Goal: Transaction & Acquisition: Purchase product/service

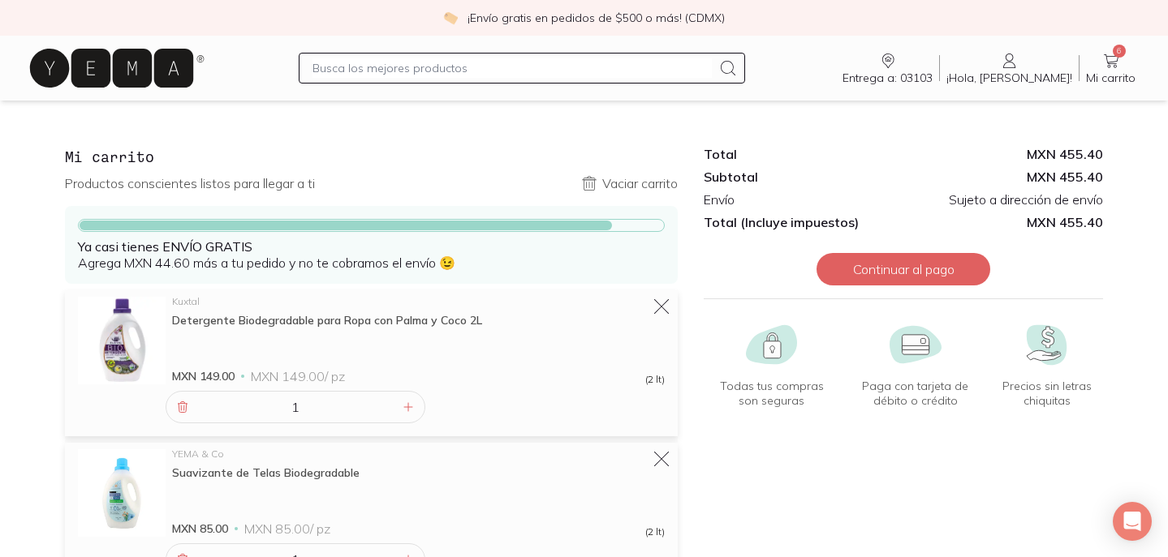
click at [570, 67] on input "text" at bounding box center [511, 67] width 399 height 19
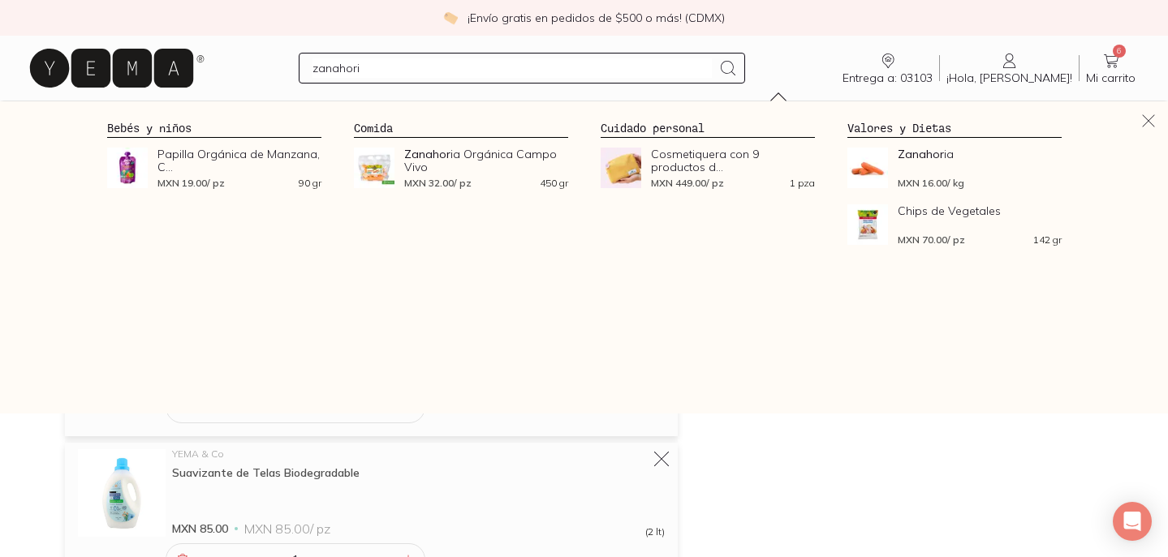
type input "zanahoria"
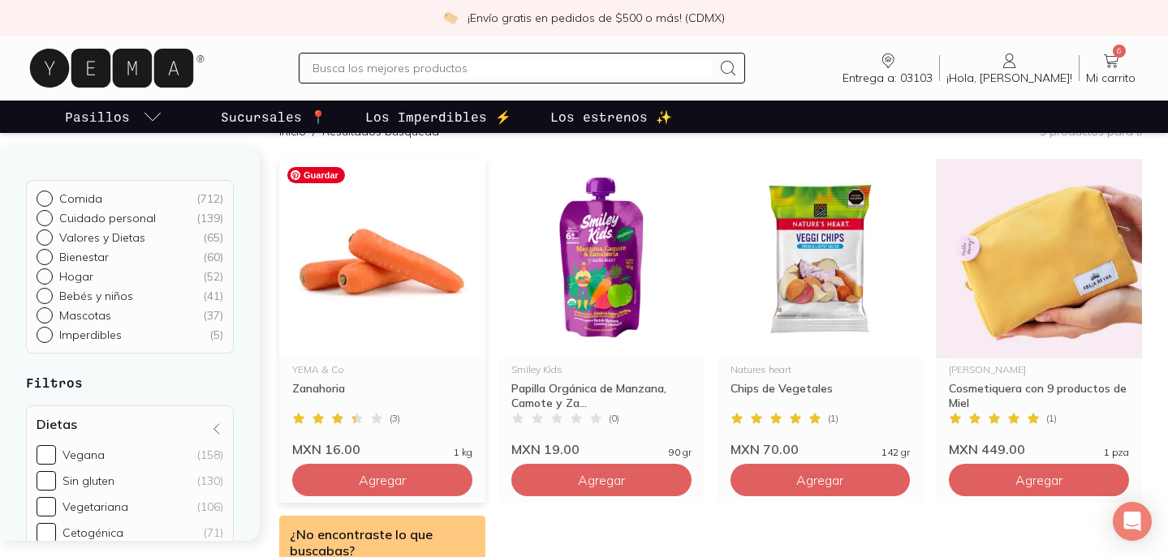
scroll to position [164, 0]
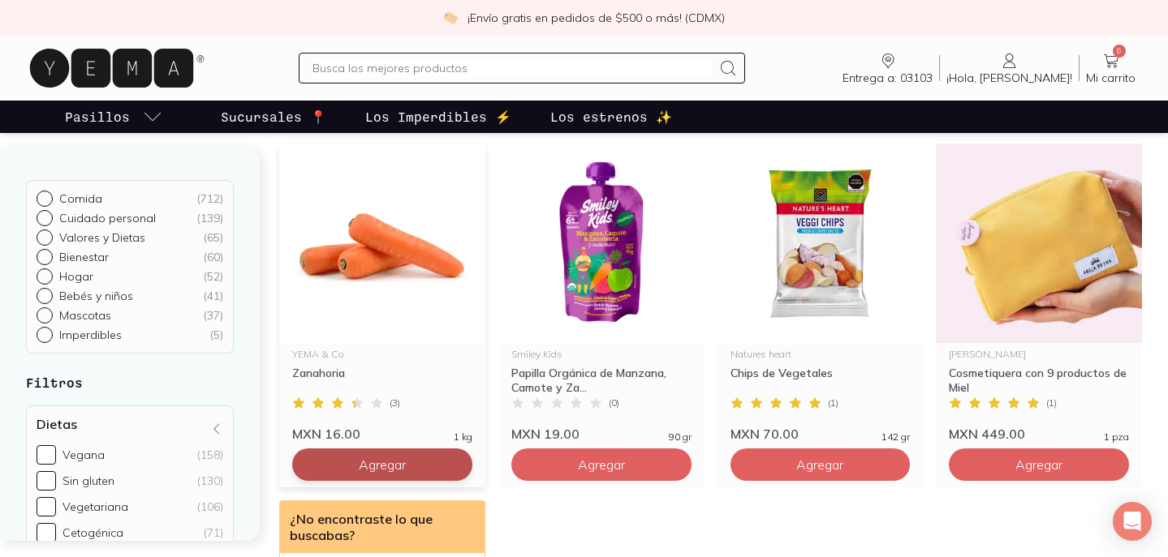
click at [390, 474] on button "Agregar" at bounding box center [382, 465] width 180 height 32
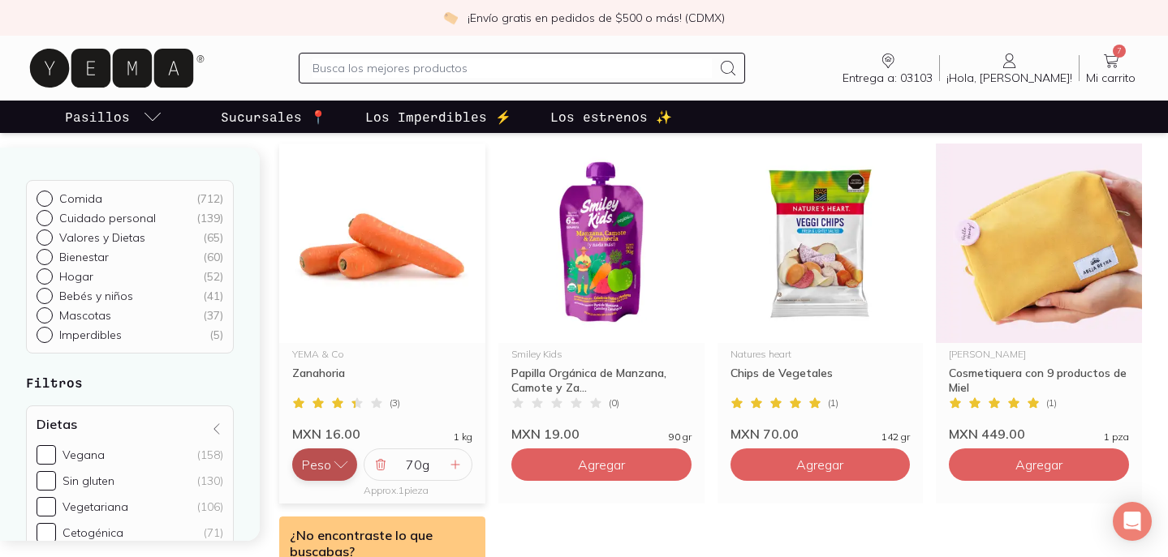
click at [336, 463] on icon "button" at bounding box center [341, 465] width 16 height 16
click at [329, 429] on button "Pieza" at bounding box center [324, 432] width 65 height 32
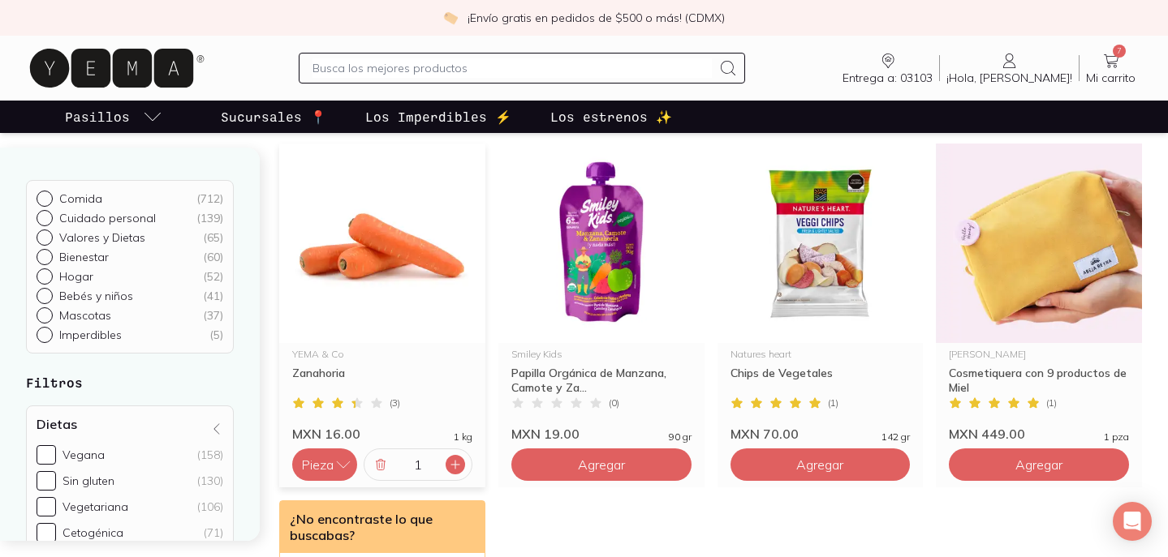
click at [456, 462] on icon at bounding box center [455, 464] width 13 height 13
type input "2"
drag, startPoint x: 456, startPoint y: 462, endPoint x: 456, endPoint y: 435, distance: 26.8
click at [456, 449] on div "2" at bounding box center [418, 465] width 109 height 32
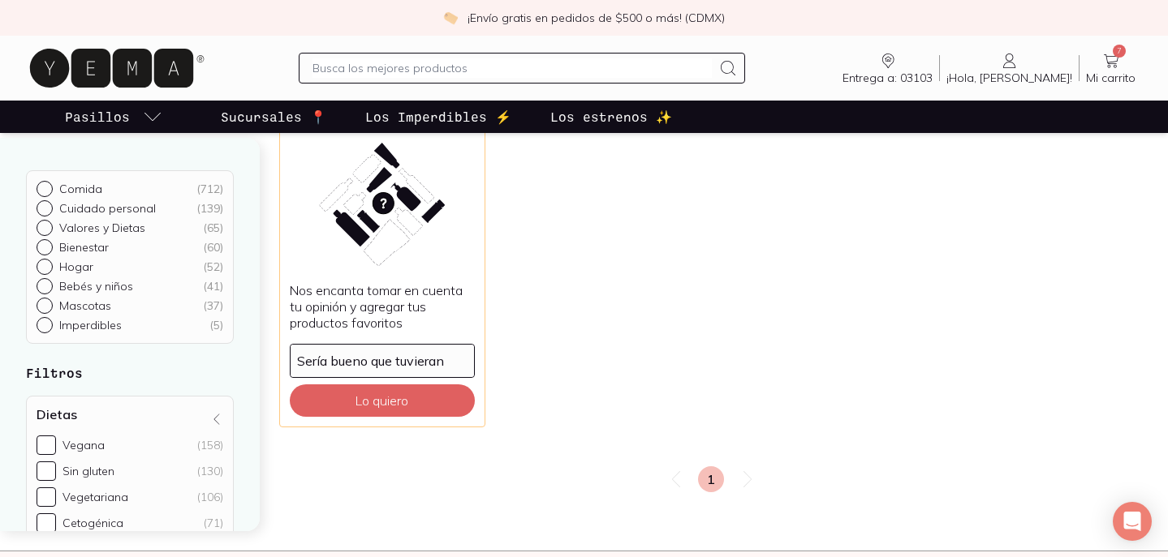
scroll to position [0, 0]
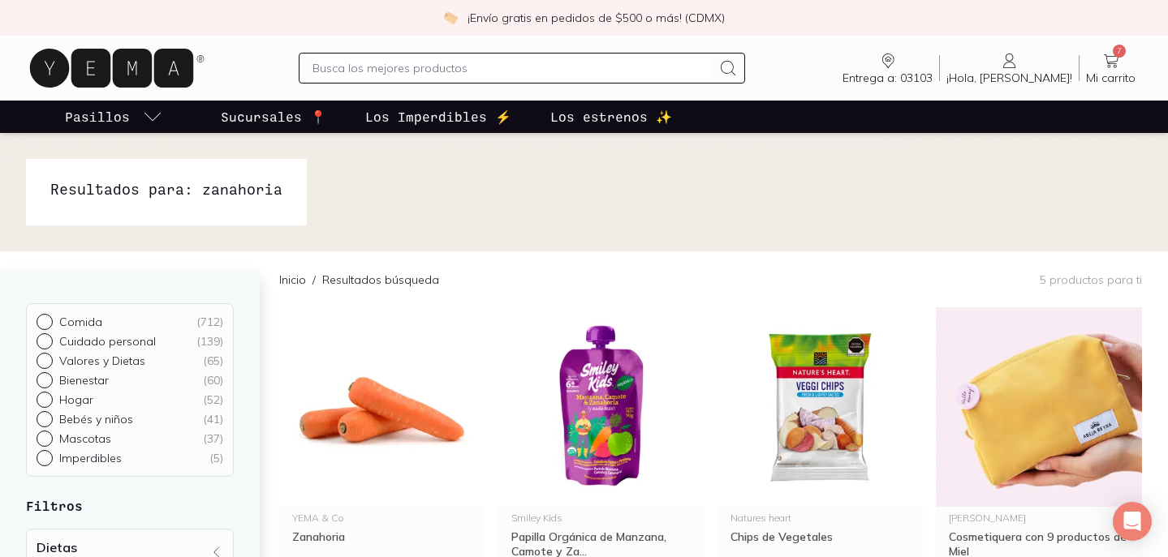
click at [139, 76] on icon at bounding box center [111, 68] width 163 height 39
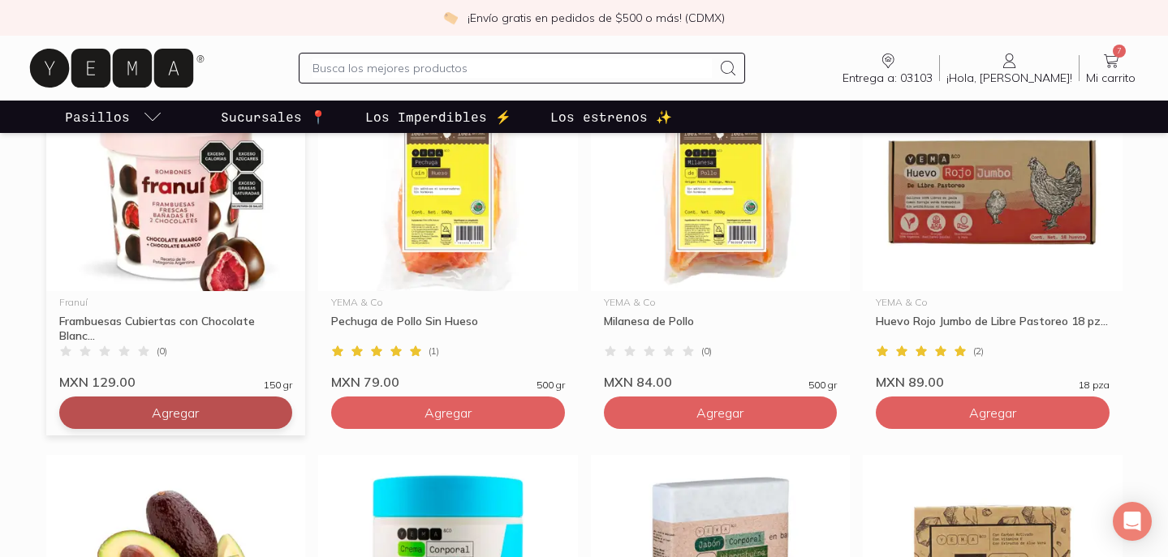
scroll to position [1252, 0]
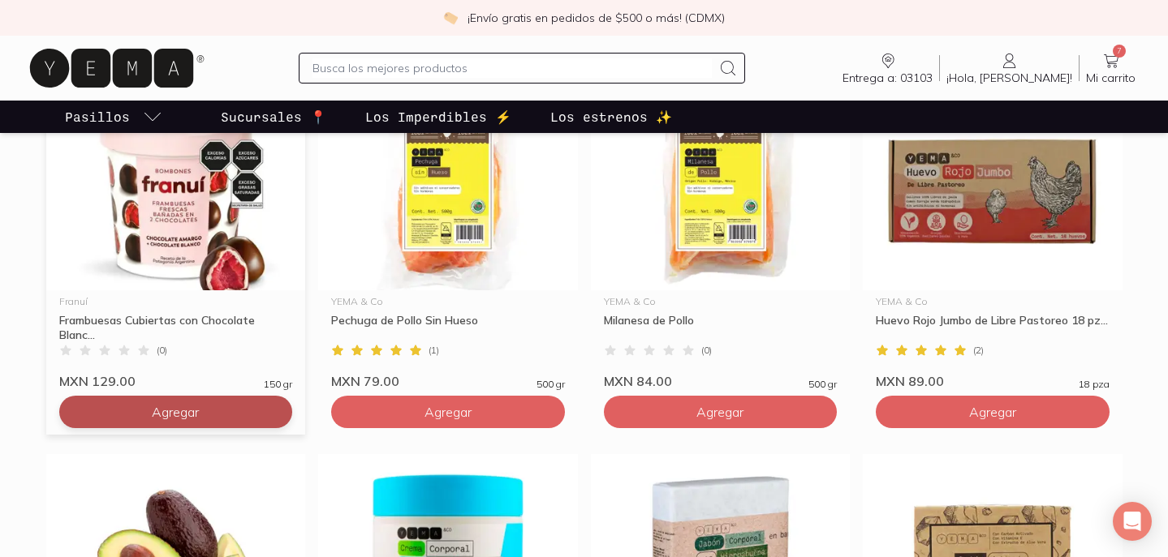
click at [174, 411] on span "Agregar" at bounding box center [175, 412] width 47 height 16
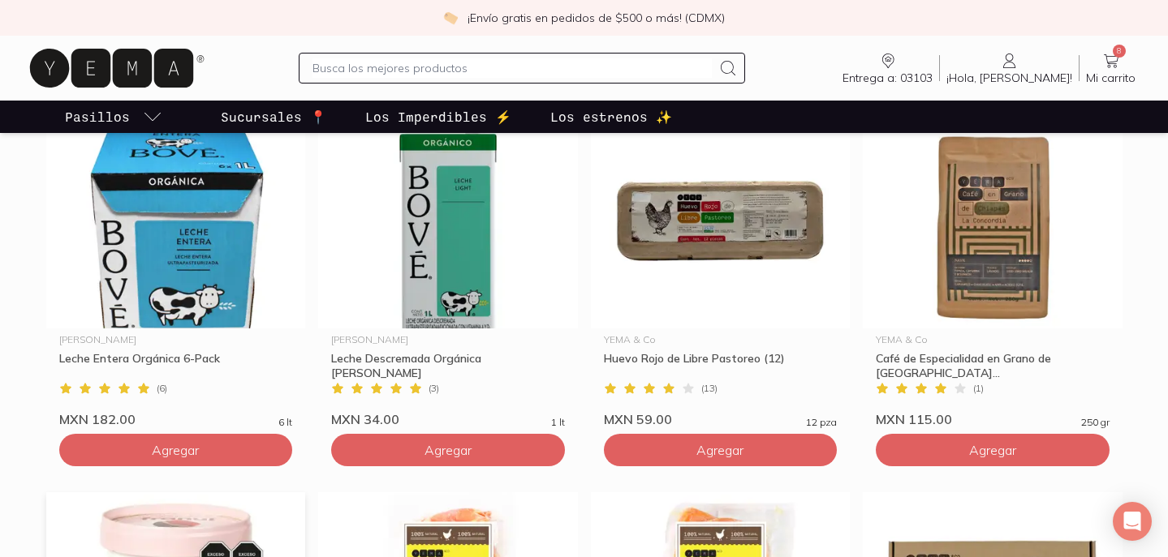
scroll to position [849, 0]
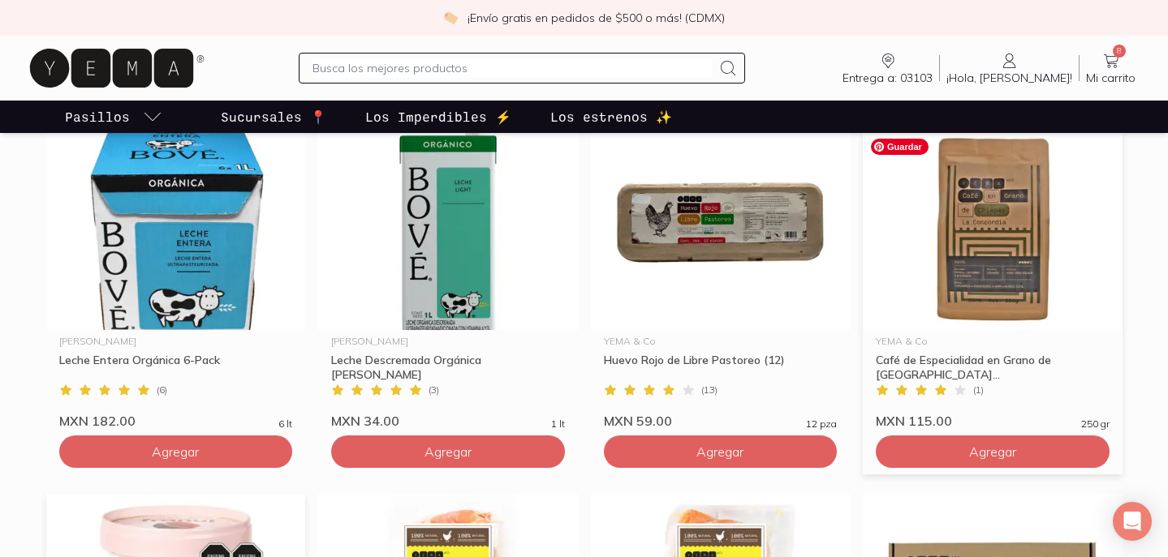
click at [987, 299] on img at bounding box center [993, 231] width 260 height 200
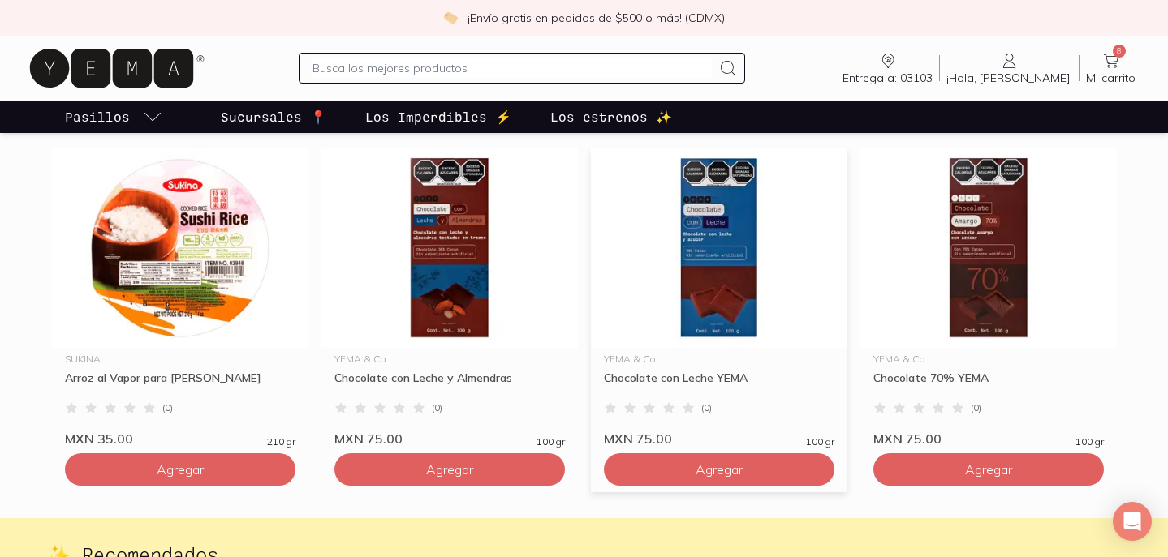
scroll to position [2395, 0]
click at [536, 75] on input "text" at bounding box center [511, 67] width 399 height 19
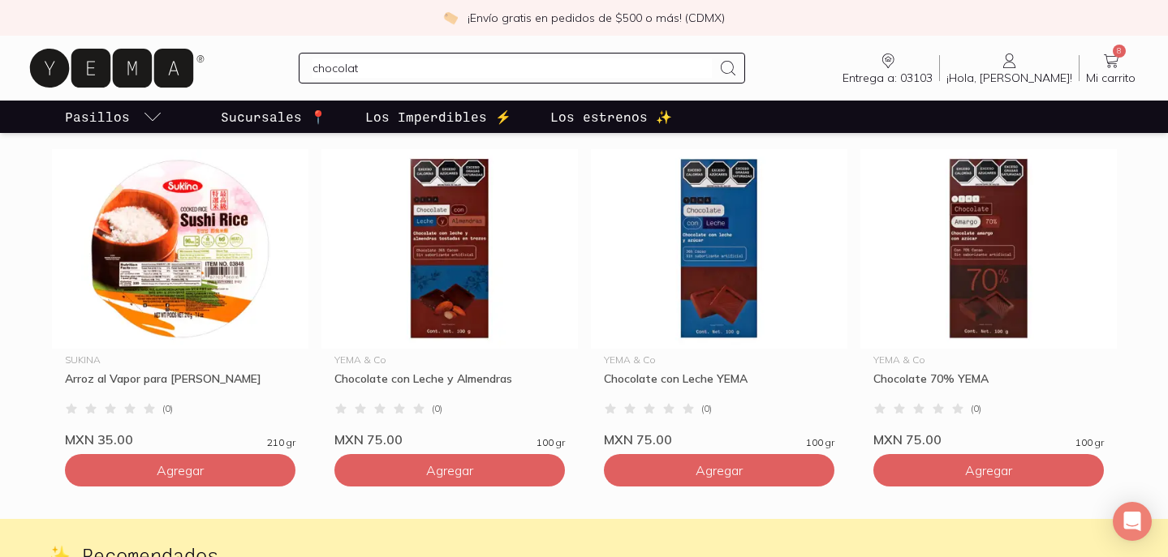
type input "chocolate"
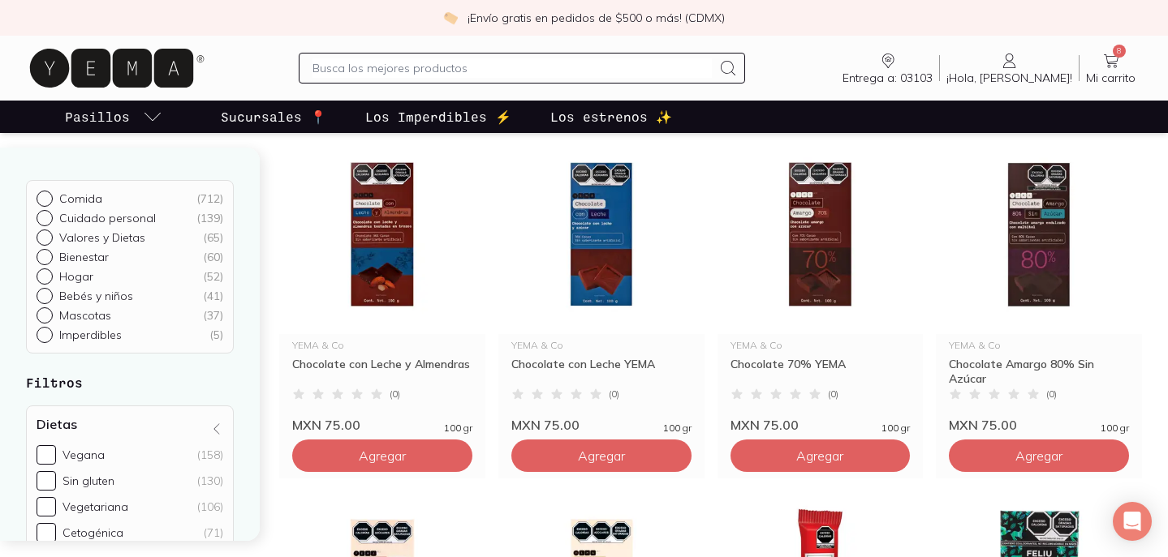
scroll to position [180, 0]
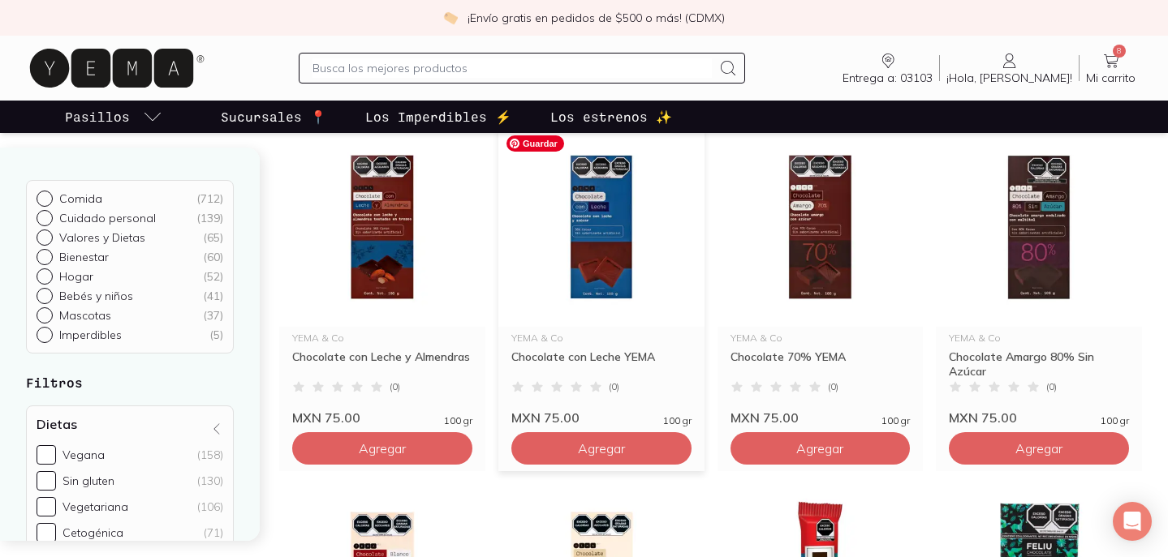
click at [583, 262] on img at bounding box center [601, 227] width 206 height 200
click at [814, 232] on img at bounding box center [820, 227] width 206 height 200
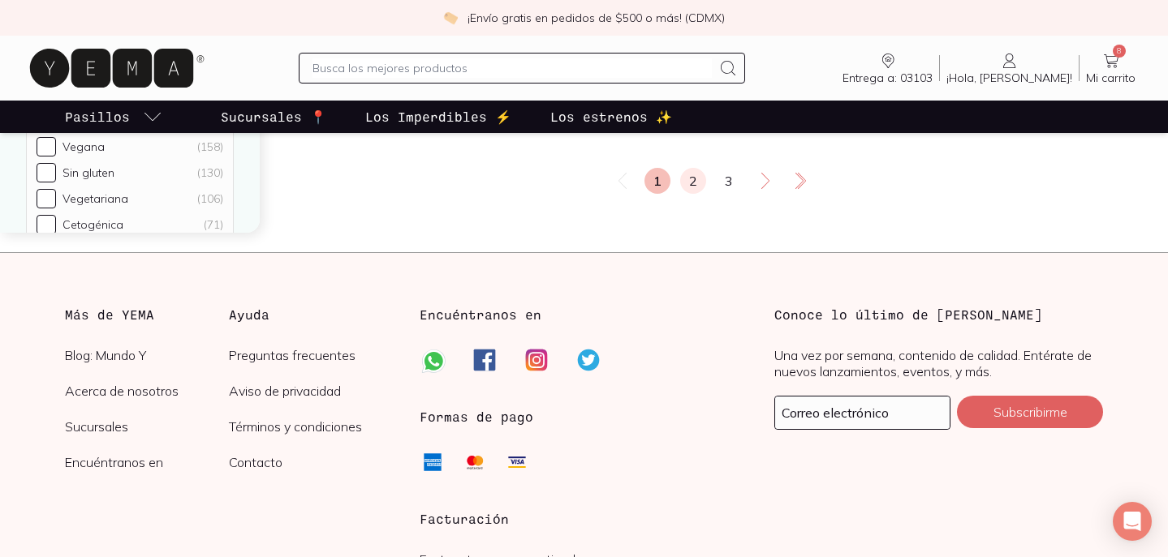
click at [692, 180] on link "2" at bounding box center [693, 181] width 26 height 26
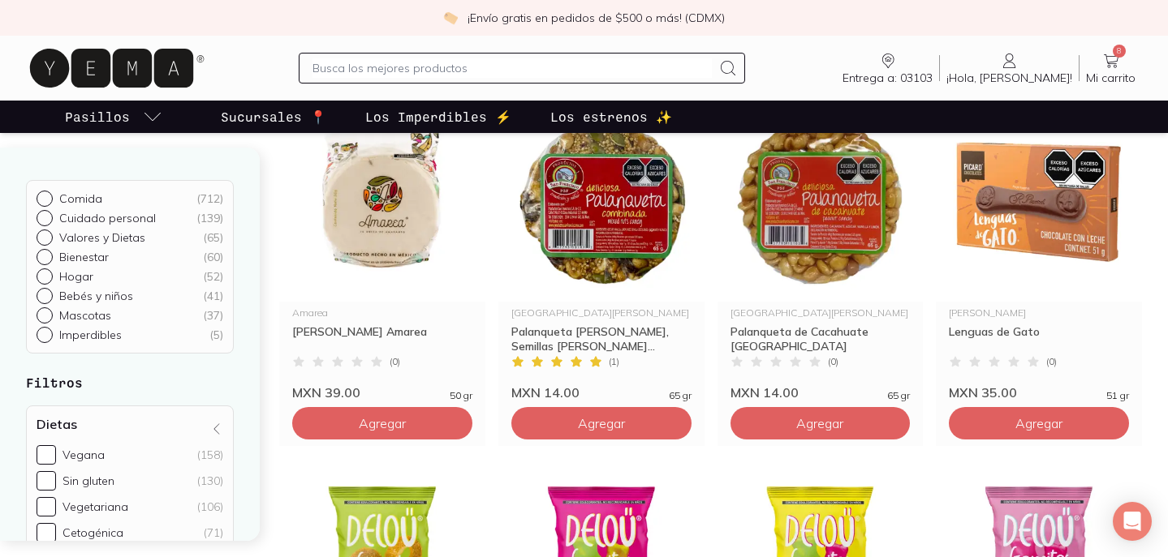
scroll to position [2349, 0]
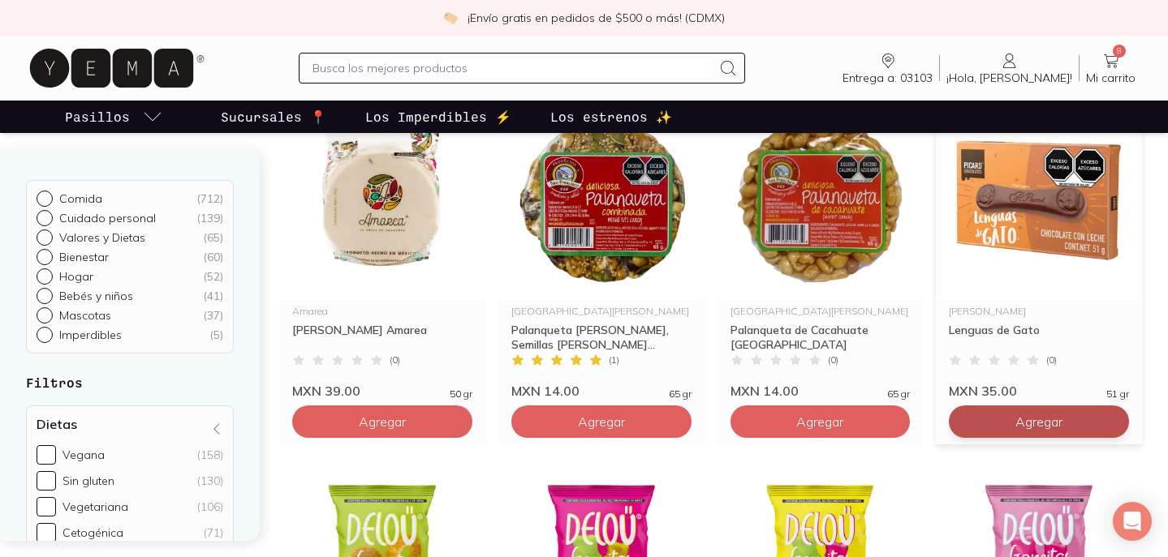
click at [1028, 425] on span "Agregar" at bounding box center [1038, 422] width 47 height 16
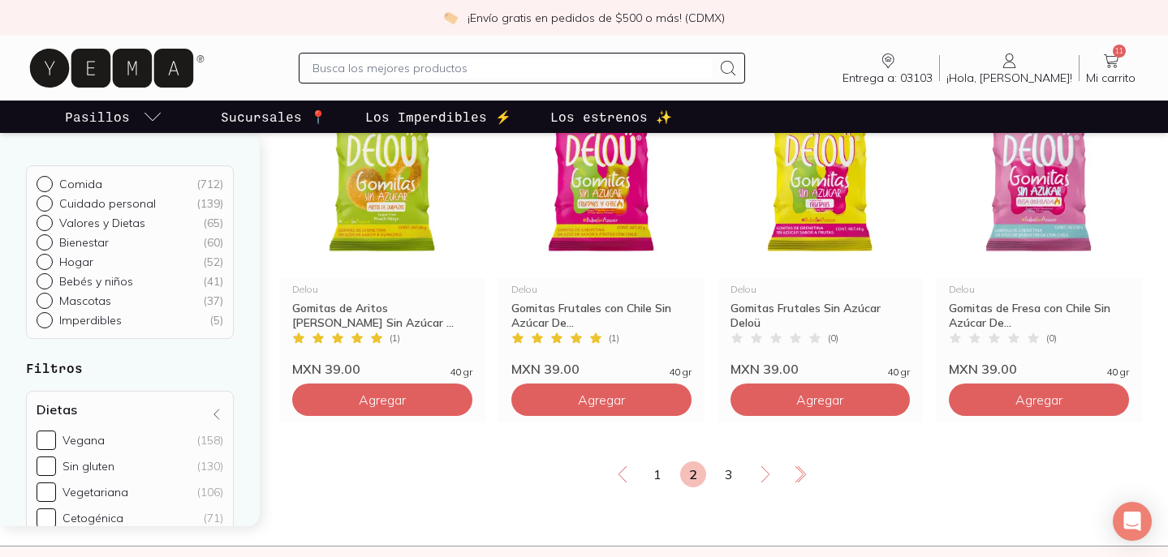
scroll to position [2735, 0]
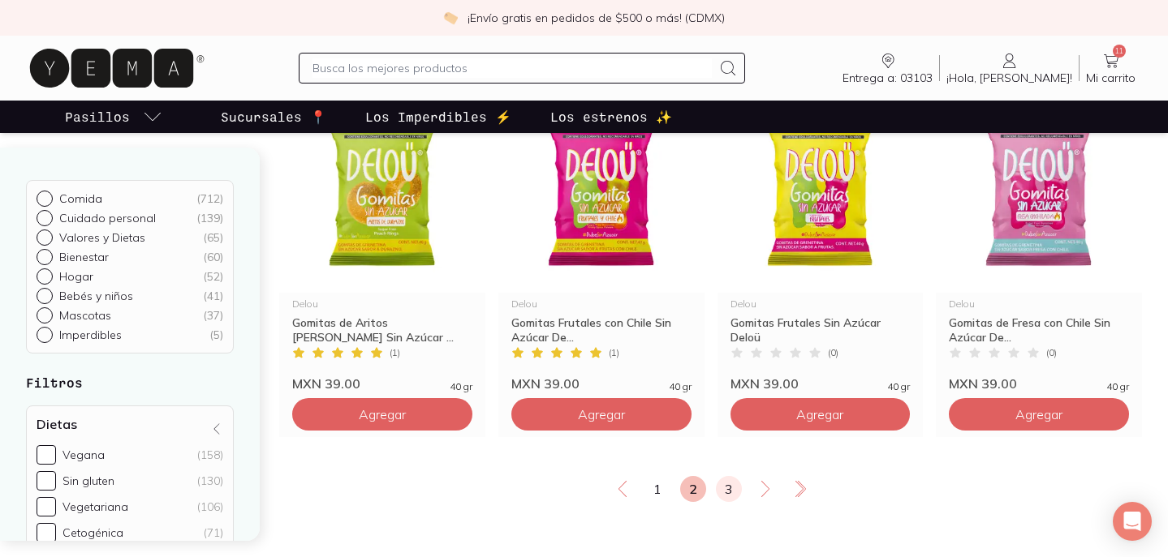
click at [731, 488] on link "3" at bounding box center [729, 489] width 26 height 26
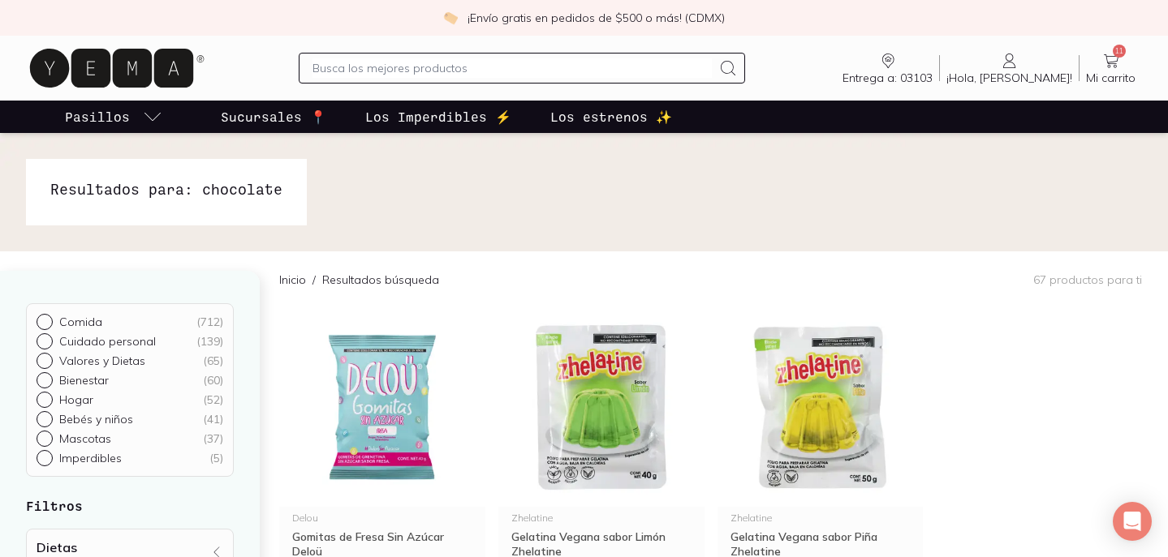
click at [114, 72] on icon at bounding box center [111, 68] width 163 height 39
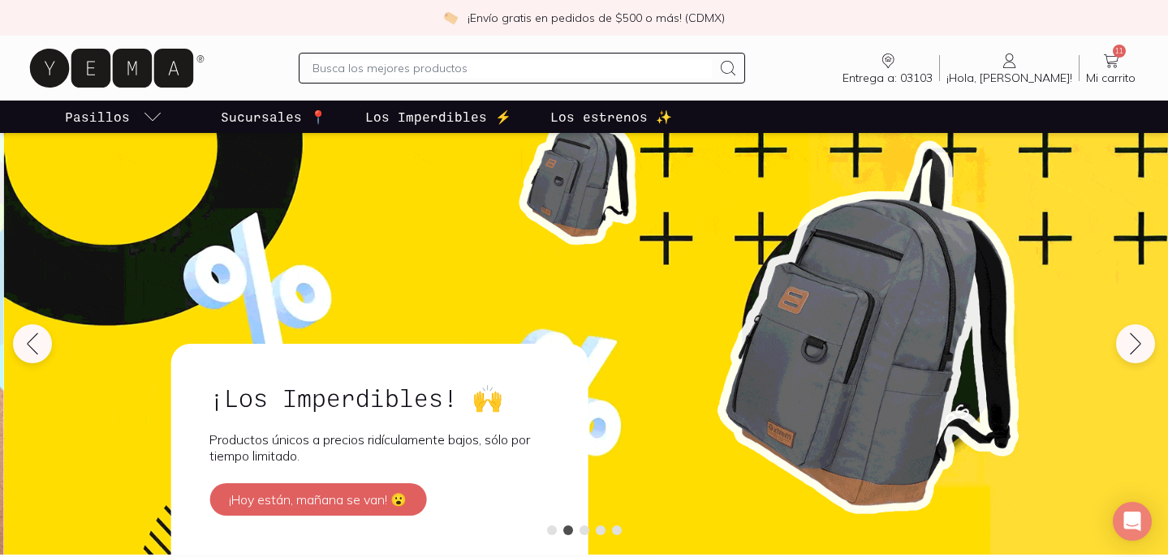
click at [541, 71] on input "text" at bounding box center [511, 67] width 399 height 19
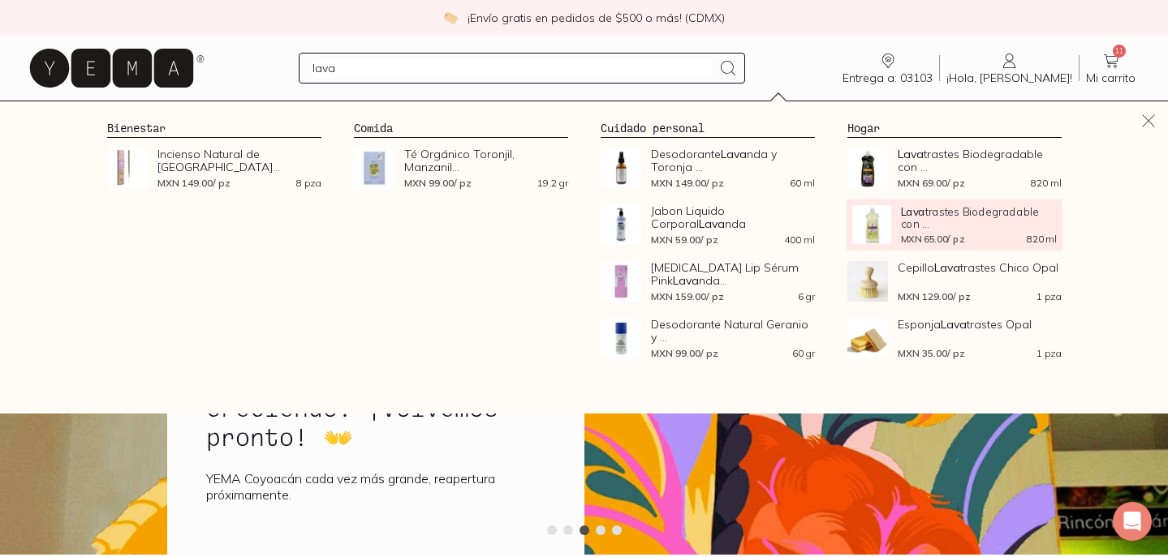
type input "lava"
click at [966, 222] on span "Lava trastes Biodegradable con ..." at bounding box center [978, 217] width 156 height 24
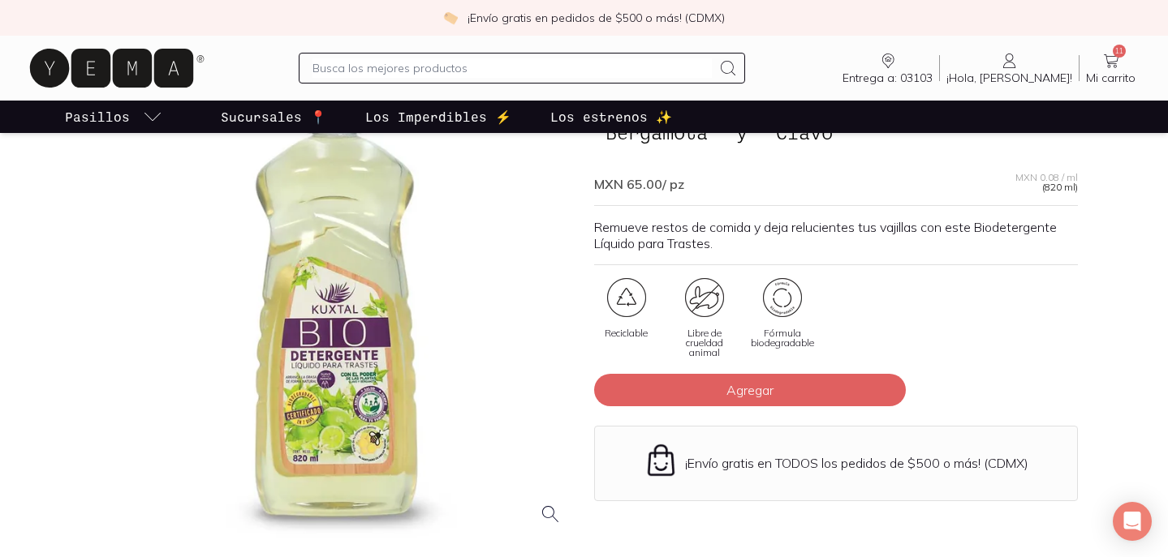
scroll to position [131, 0]
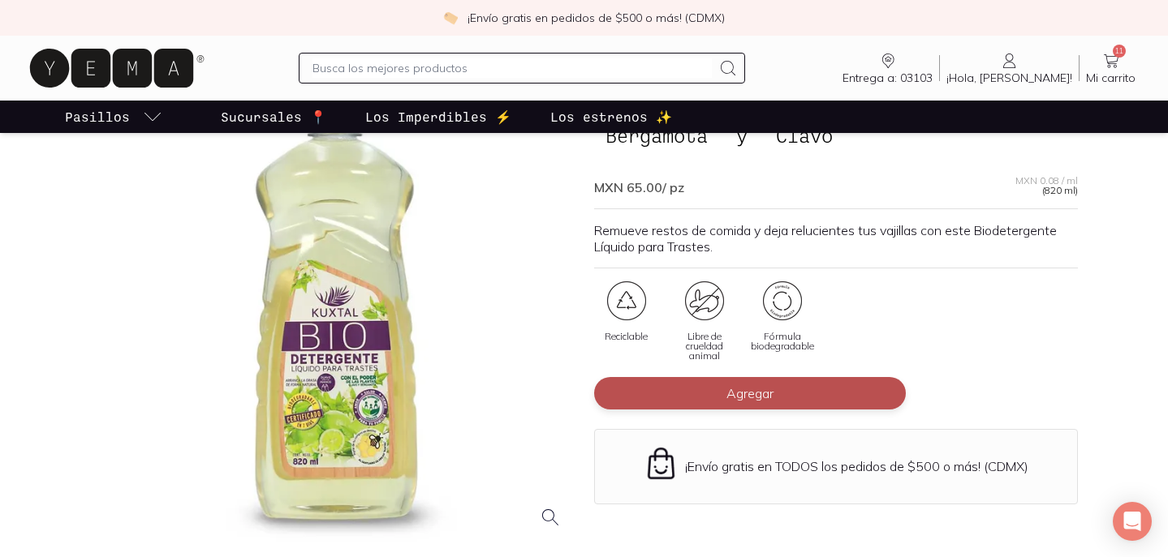
click at [759, 399] on span "Agregar" at bounding box center [749, 393] width 47 height 16
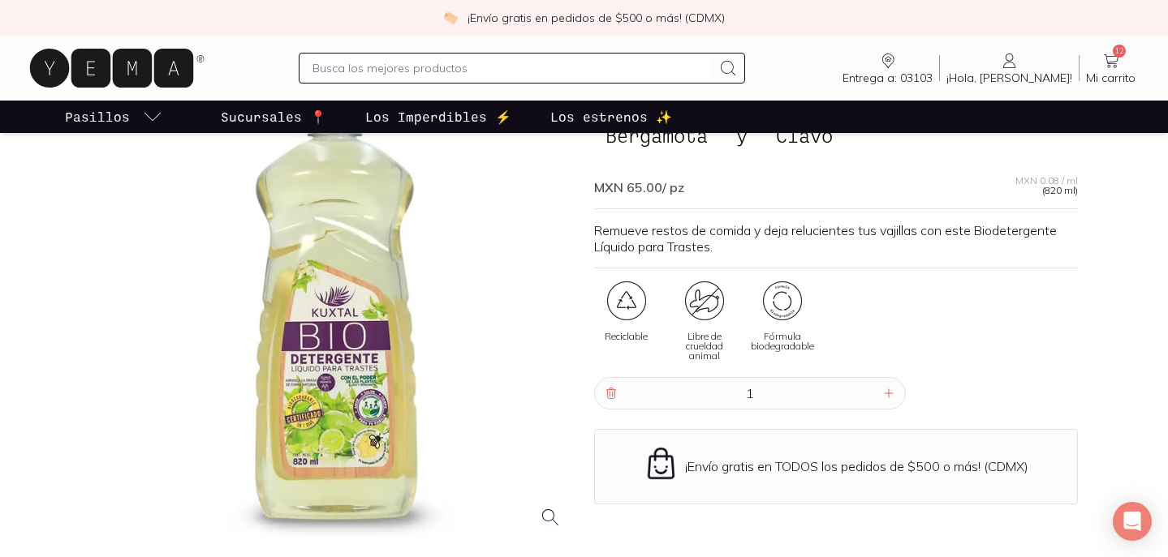
click at [1115, 63] on icon at bounding box center [1111, 61] width 15 height 14
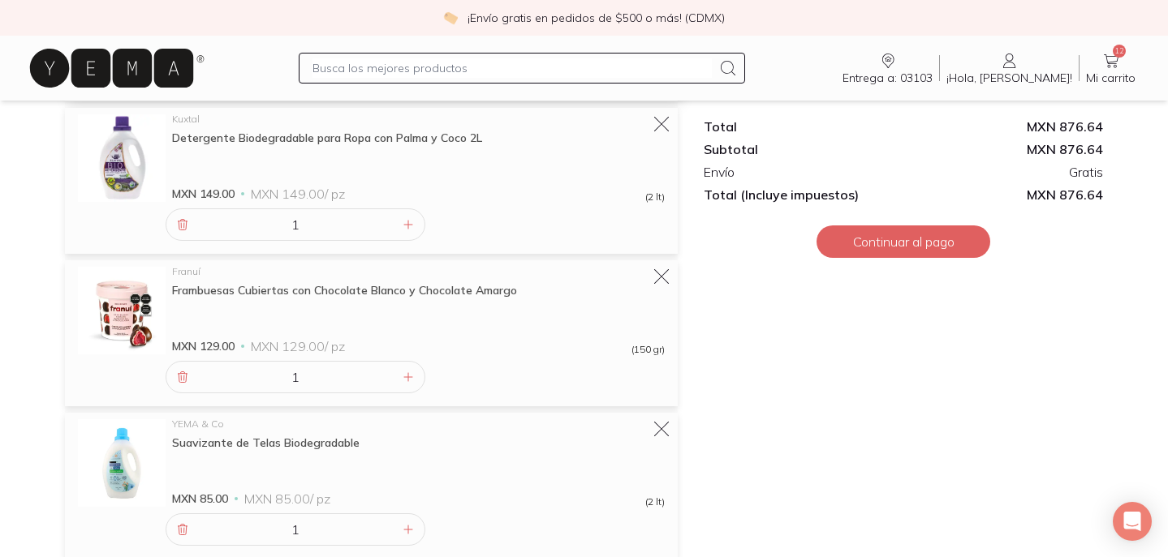
scroll to position [316, 0]
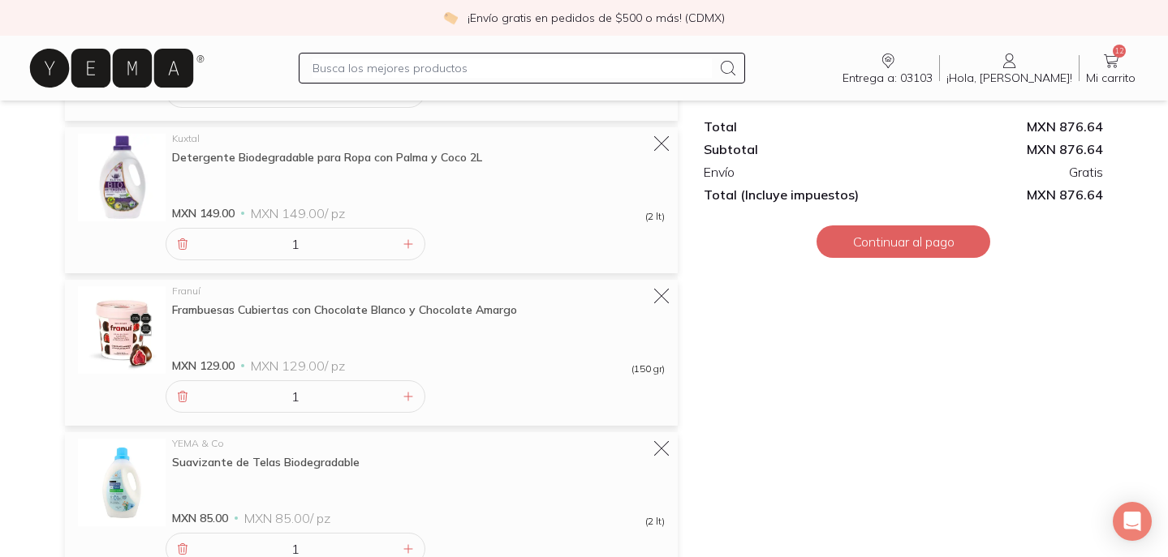
click at [561, 75] on input "text" at bounding box center [511, 67] width 399 height 19
type input "frambuesa"
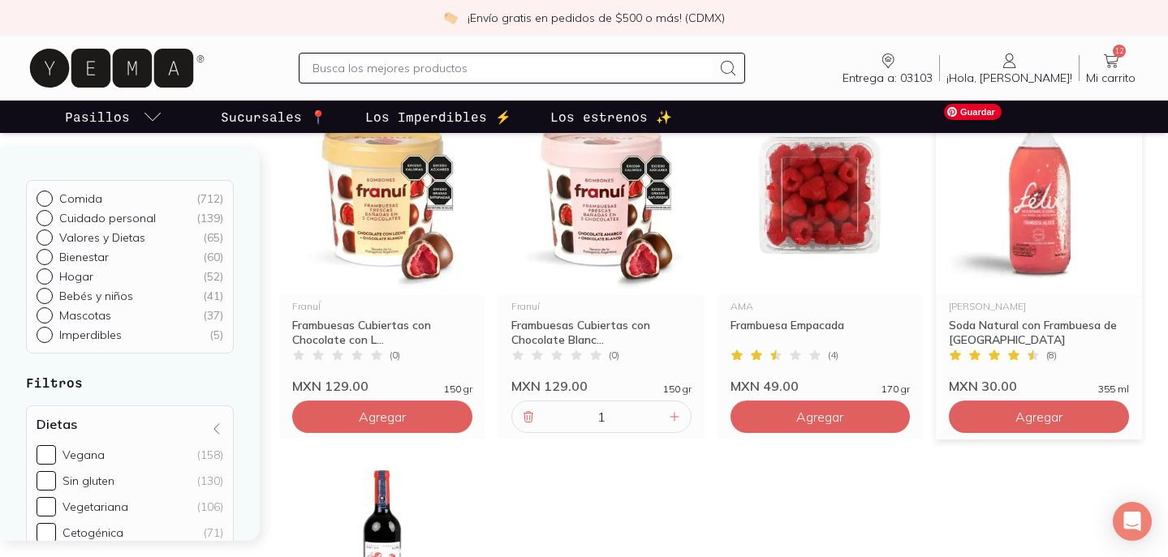
scroll to position [213, 0]
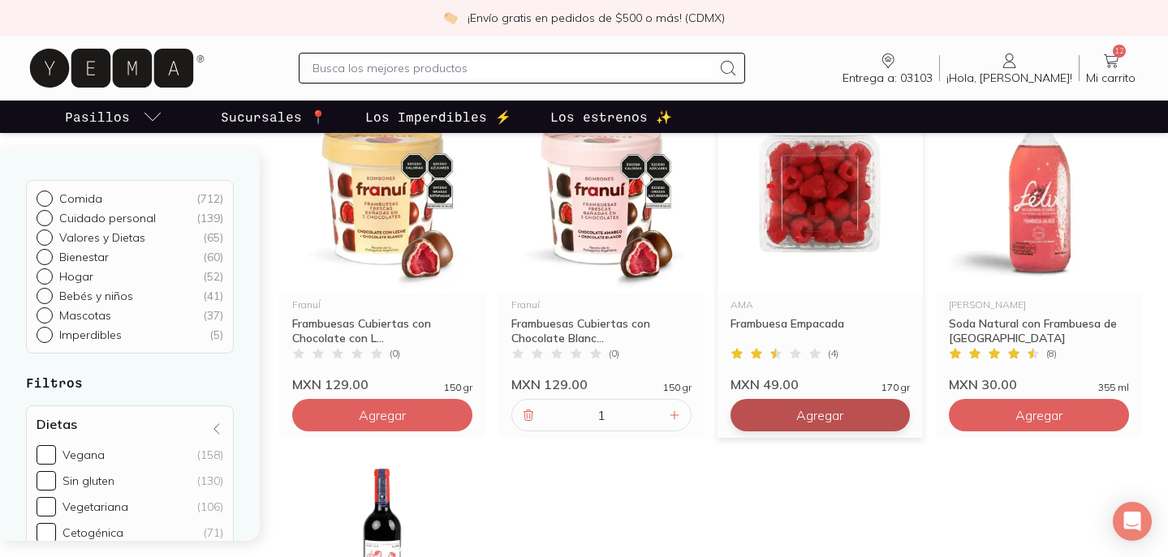
click at [805, 420] on span "Agregar" at bounding box center [819, 415] width 47 height 16
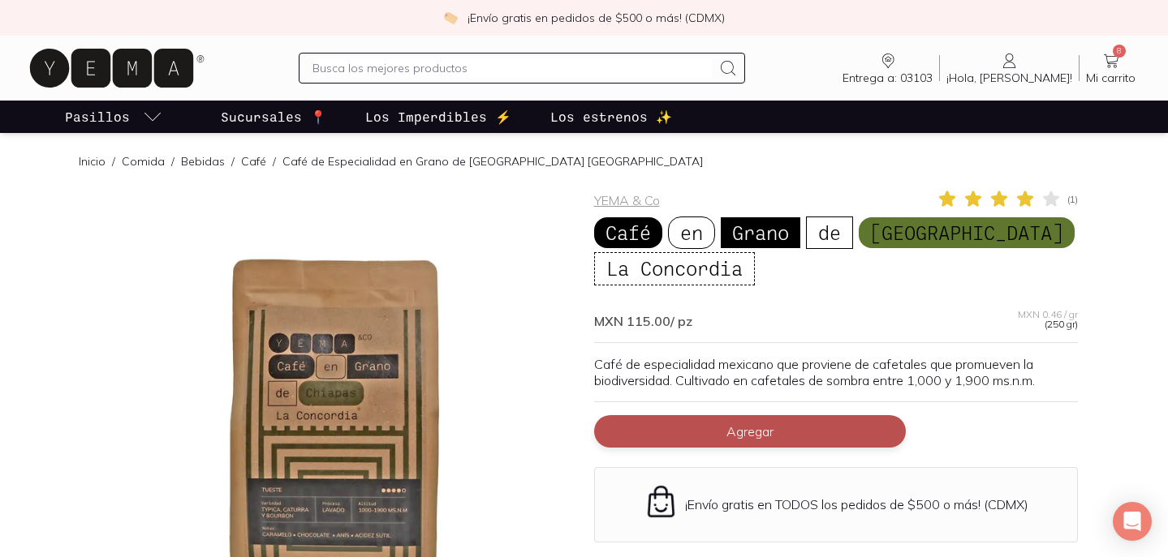
click at [755, 428] on span "Agregar" at bounding box center [749, 432] width 47 height 16
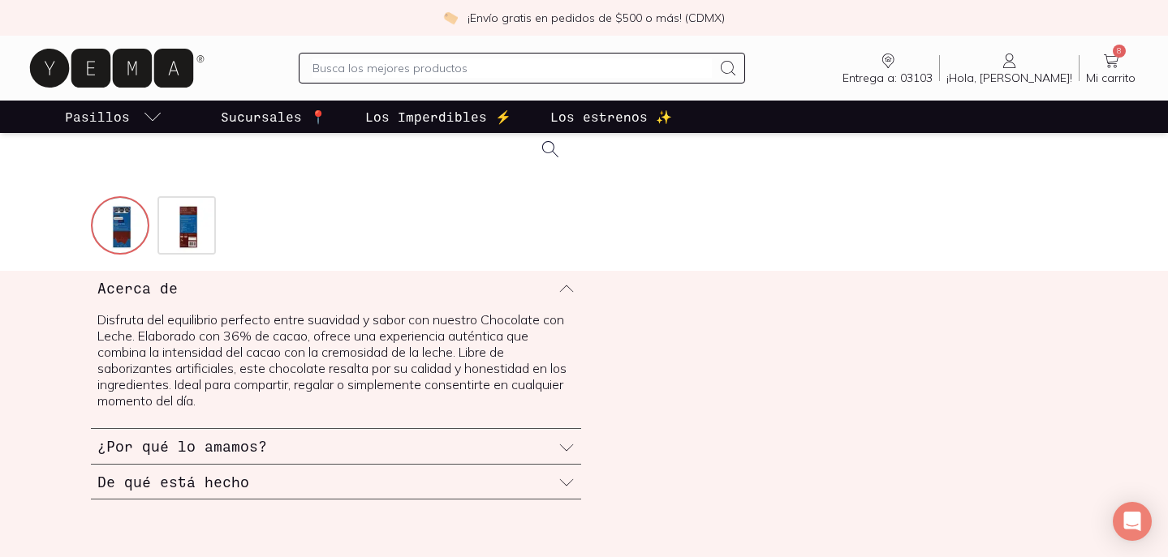
scroll to position [512, 0]
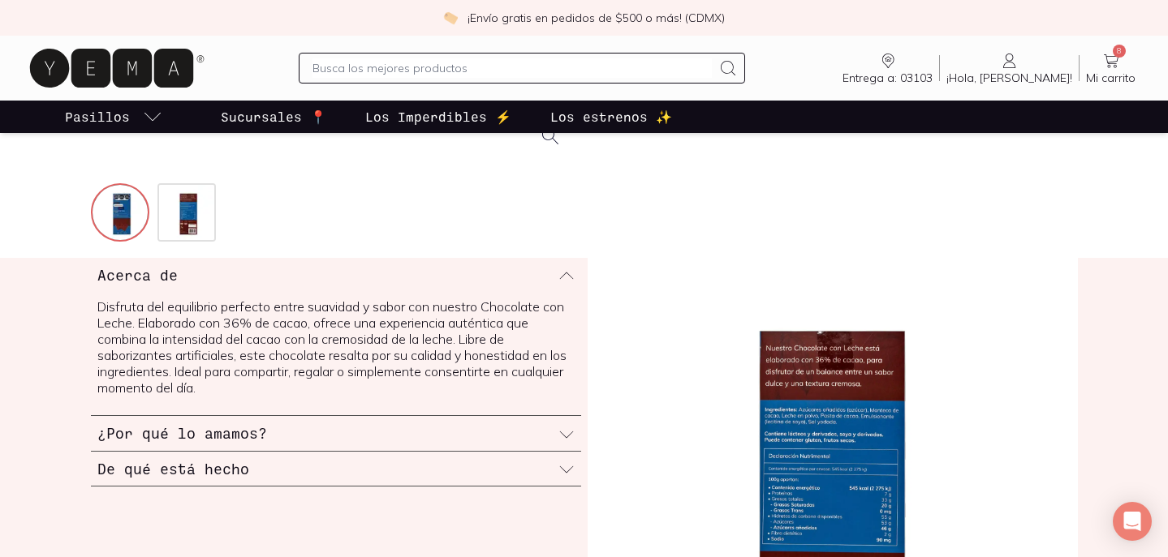
click at [374, 480] on div "De qué está hecho" at bounding box center [336, 469] width 490 height 35
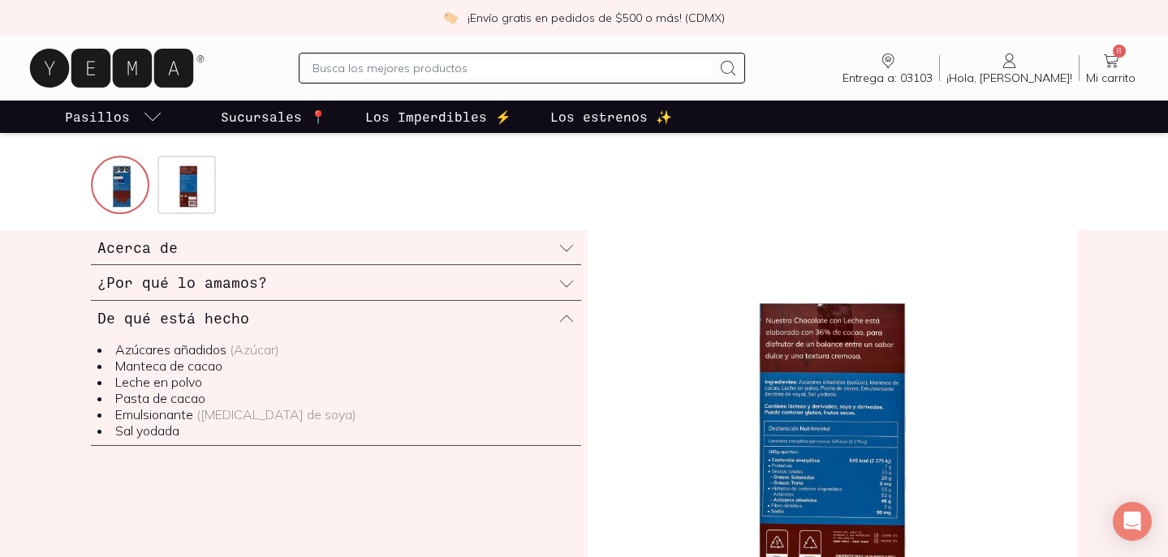
scroll to position [541, 0]
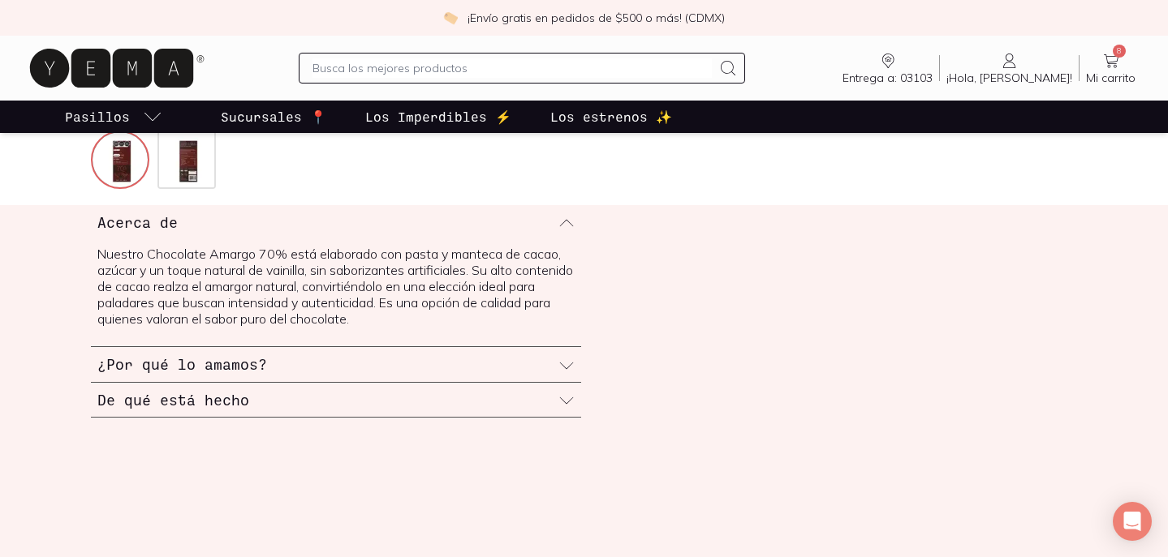
scroll to position [588, 0]
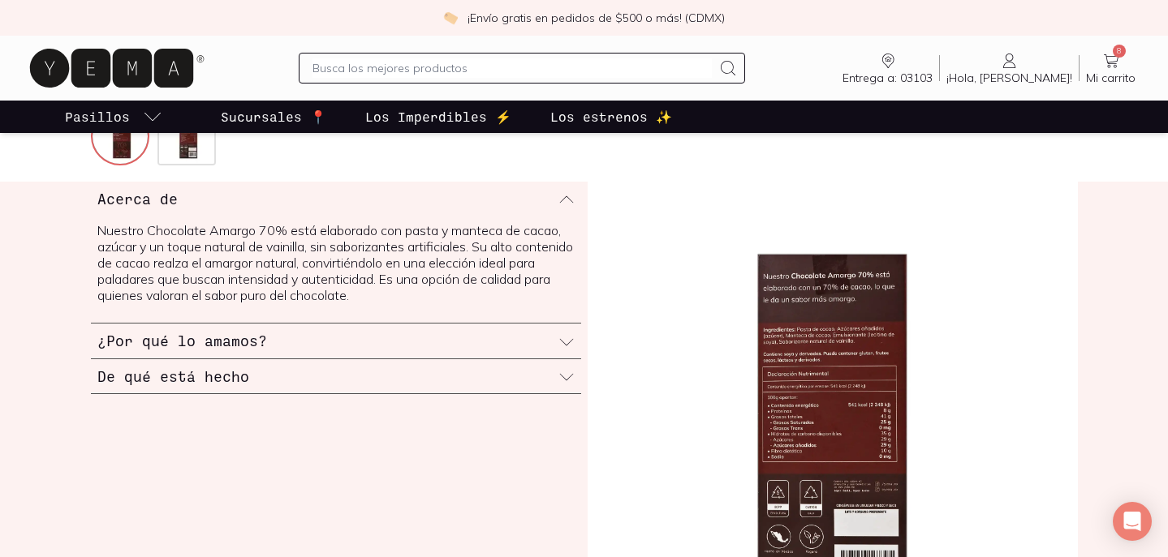
click at [408, 398] on div "Acerca de Nuestro Chocolate Amargo 70% está elaborado con pasta y manteca de ca…" at bounding box center [584, 428] width 1039 height 493
click at [408, 395] on div "Acerca de Nuestro Chocolate Amargo 70% está elaborado con pasta y manteca de ca…" at bounding box center [584, 428] width 1039 height 493
click at [407, 387] on div "De qué está hecho" at bounding box center [336, 376] width 490 height 35
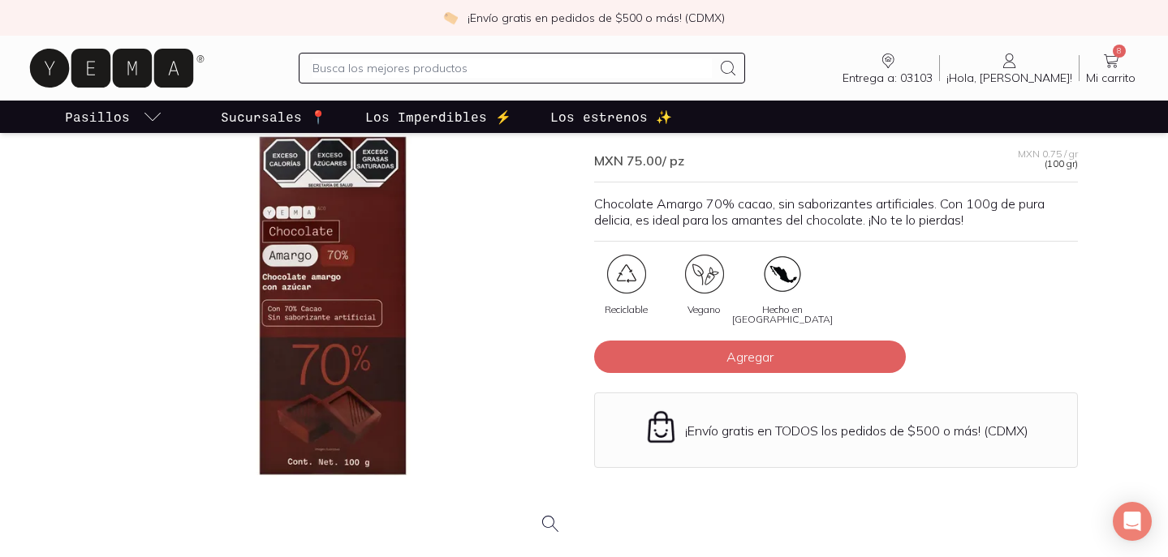
scroll to position [140, 0]
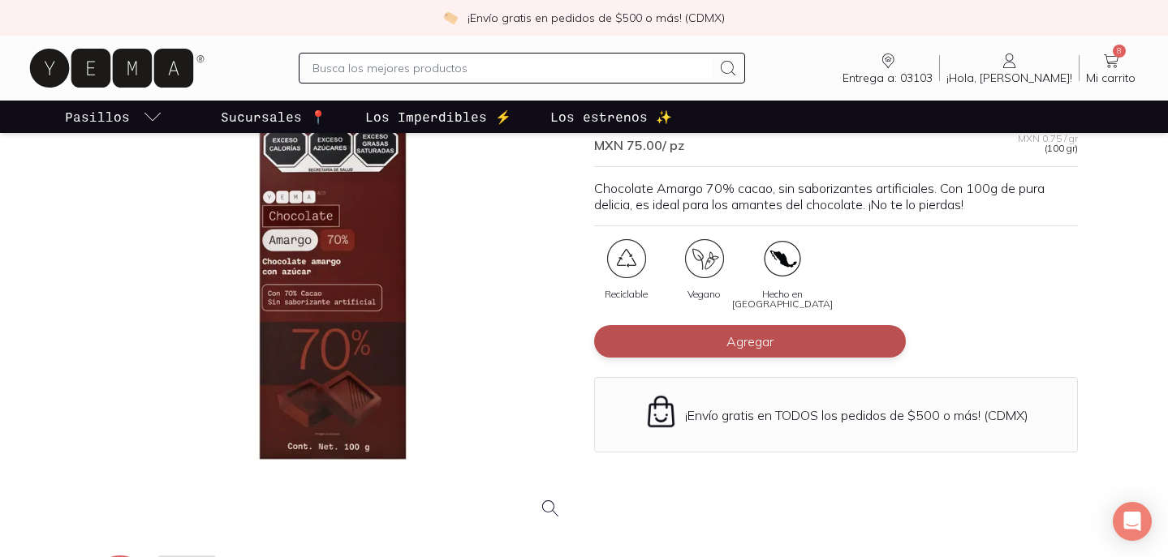
click at [697, 341] on button "Agregar" at bounding box center [750, 341] width 312 height 32
